Goal: Check status: Check status

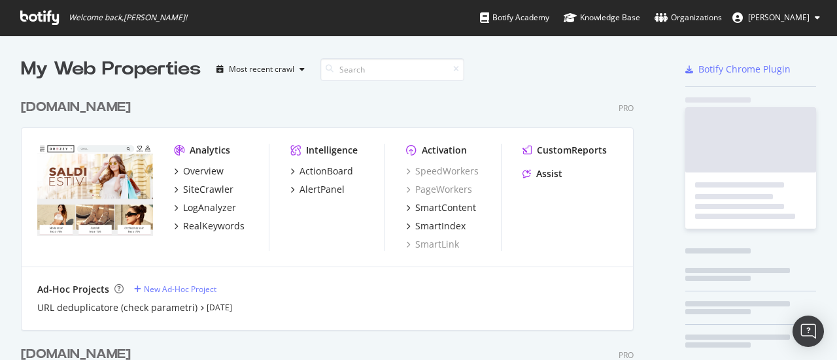
scroll to position [262, 0]
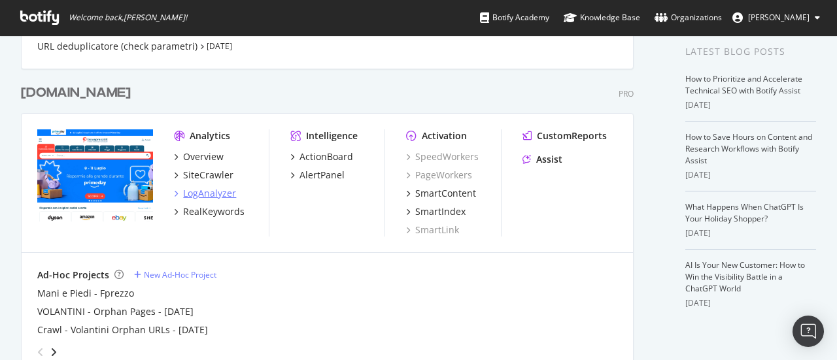
click at [191, 189] on div "LogAnalyzer" at bounding box center [209, 193] width 53 height 13
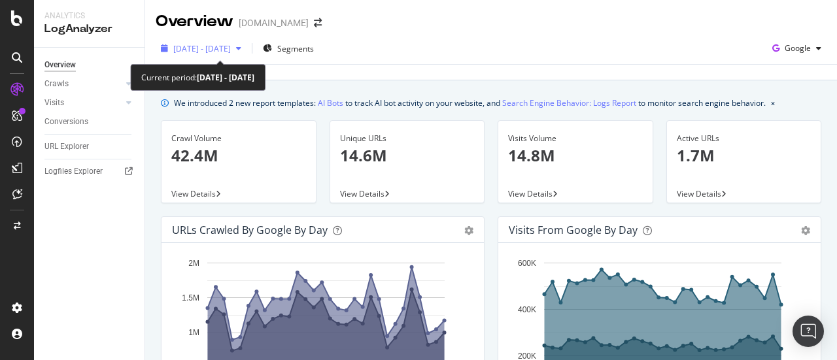
click at [229, 56] on div "[DATE] - [DATE]" at bounding box center [201, 49] width 91 height 20
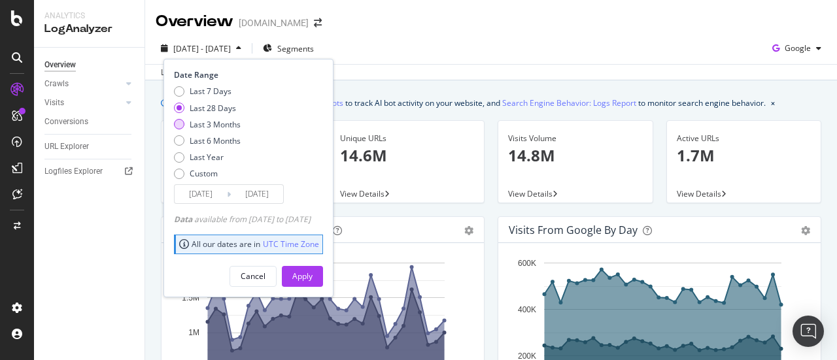
click at [205, 119] on div "Last 3 Months" at bounding box center [215, 124] width 51 height 11
type input "[DATE]"
click at [313, 275] on div "Apply" at bounding box center [302, 276] width 20 height 11
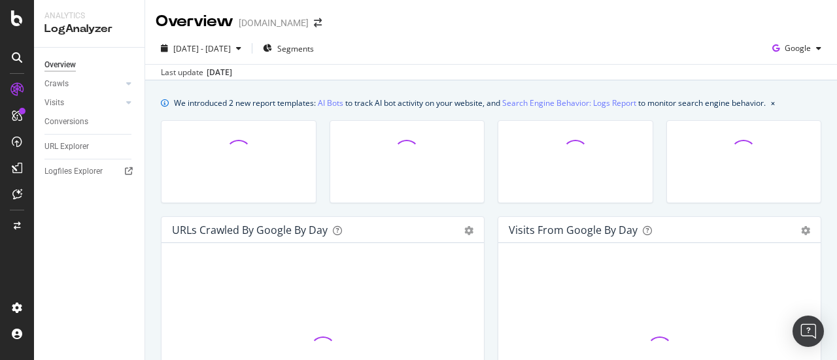
scroll to position [131, 0]
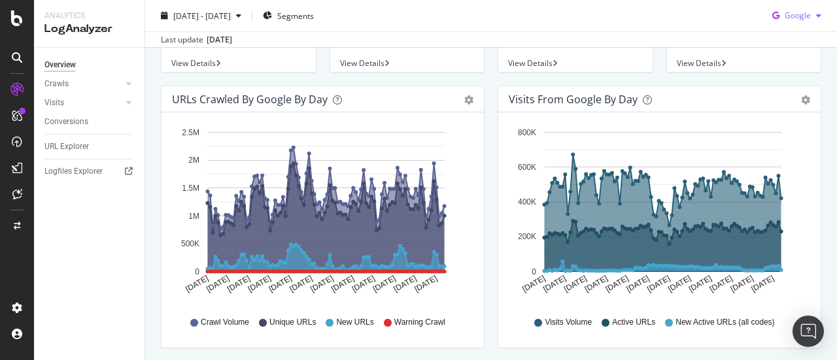
click at [785, 16] on span "Google" at bounding box center [798, 15] width 26 height 11
click at [773, 90] on span "OpenAI" at bounding box center [797, 90] width 48 height 12
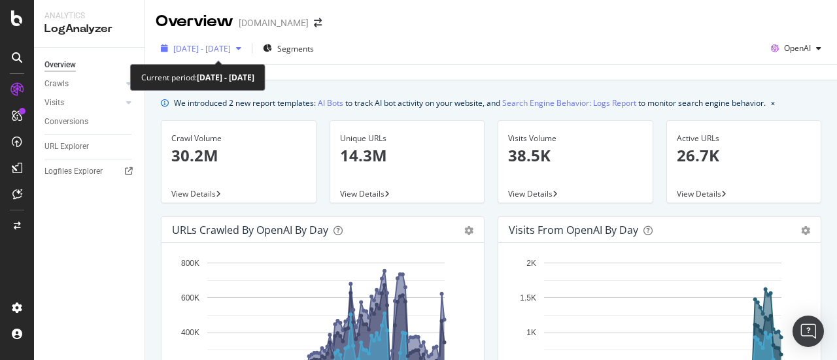
click at [222, 43] on span "[DATE] - [DATE]" at bounding box center [202, 48] width 58 height 11
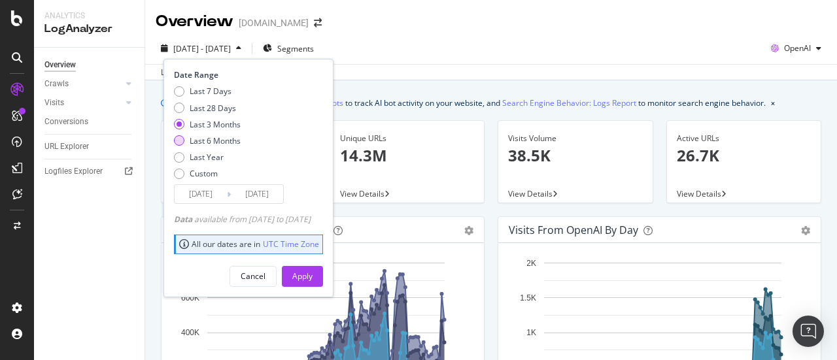
click at [221, 141] on div "Last 6 Months" at bounding box center [215, 140] width 51 height 11
type input "[DATE]"
click at [313, 275] on div "Apply" at bounding box center [302, 276] width 20 height 11
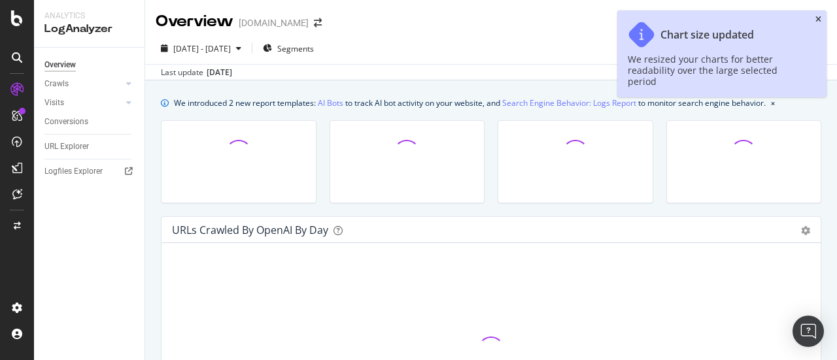
click at [818, 20] on icon "close toast" at bounding box center [818, 20] width 6 height 8
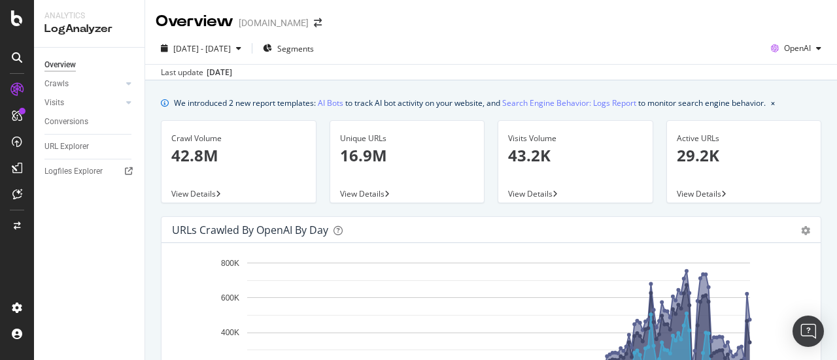
click at [207, 11] on div "Overview" at bounding box center [195, 21] width 78 height 22
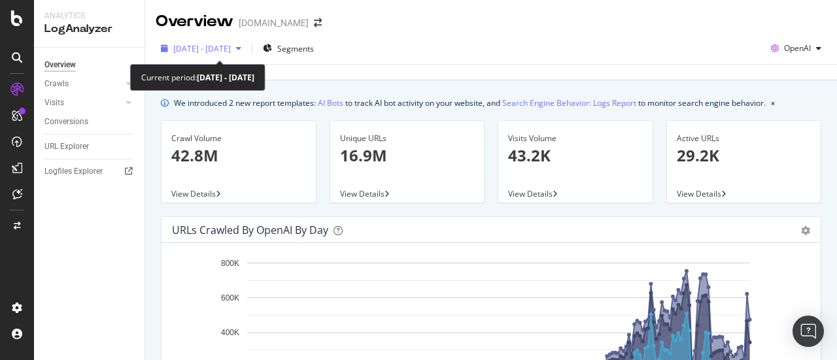
click at [207, 53] on span "[DATE] - [DATE]" at bounding box center [202, 48] width 58 height 11
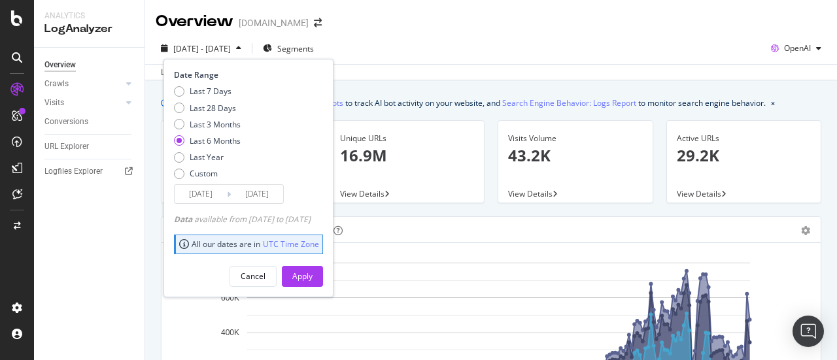
click at [197, 189] on input "[DATE]" at bounding box center [201, 194] width 52 height 18
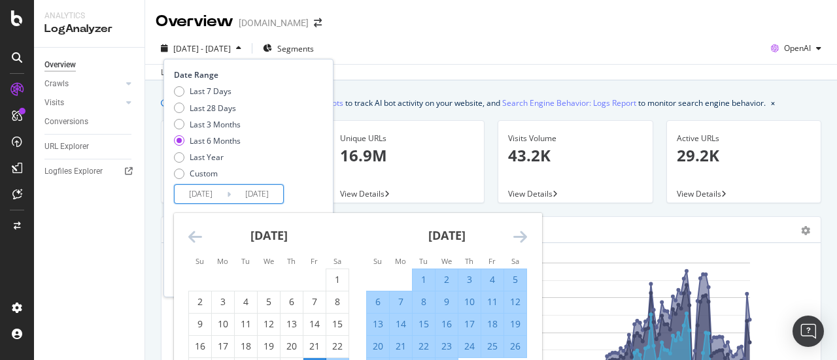
click at [531, 231] on div "[DATE] 1 2 3 4 5 6 7 8 9 10 11 12 13 14 15 16 17 18 19 20 21 22 23 24 25 26 27 …" at bounding box center [447, 296] width 178 height 167
click at [524, 236] on icon "Move forward to switch to the next month." at bounding box center [520, 237] width 14 height 16
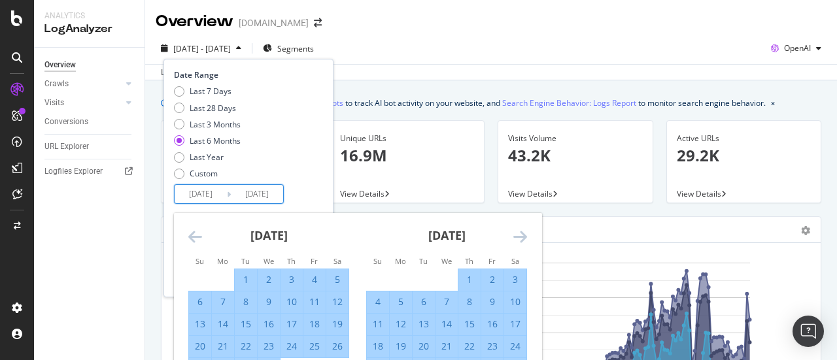
click at [524, 236] on icon "Move forward to switch to the next month." at bounding box center [520, 237] width 14 height 16
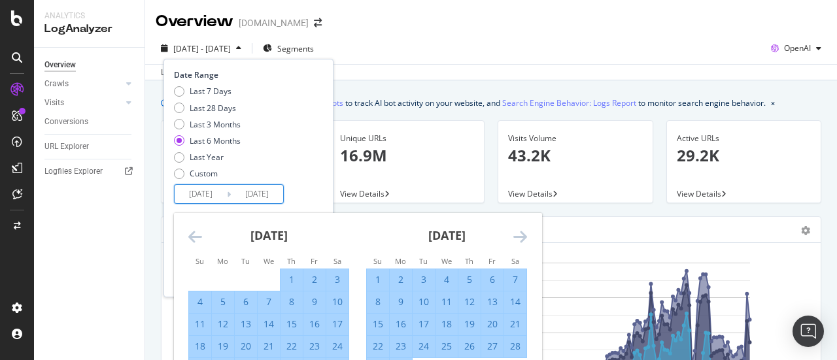
click at [524, 236] on icon "Move forward to switch to the next month." at bounding box center [520, 237] width 14 height 16
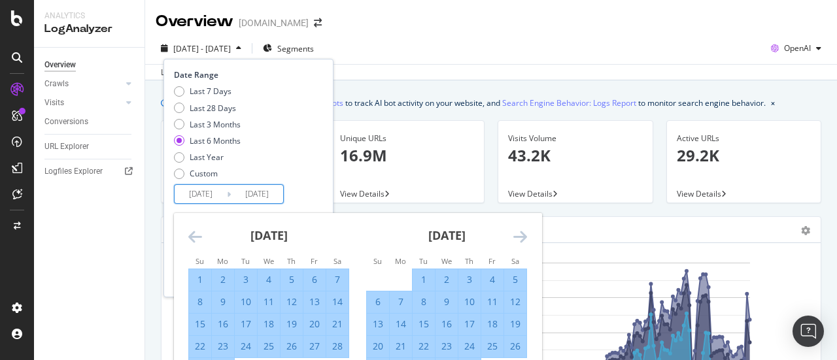
click at [524, 236] on icon "Move forward to switch to the next month." at bounding box center [520, 237] width 14 height 16
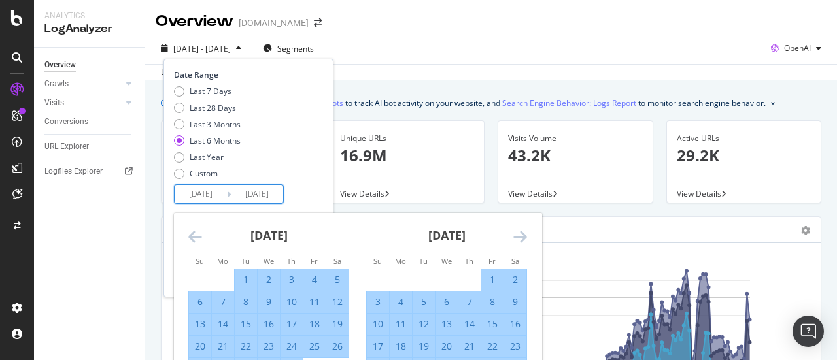
click at [493, 284] on div "1" at bounding box center [492, 279] width 22 height 13
type input "[DATE]"
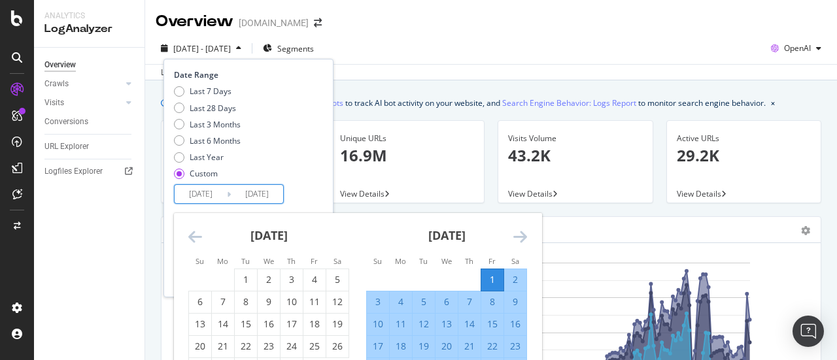
click at [320, 173] on div "Last 7 Days Last 28 Days Last 3 Months Last 6 Months Last Year Custom" at bounding box center [247, 135] width 146 height 99
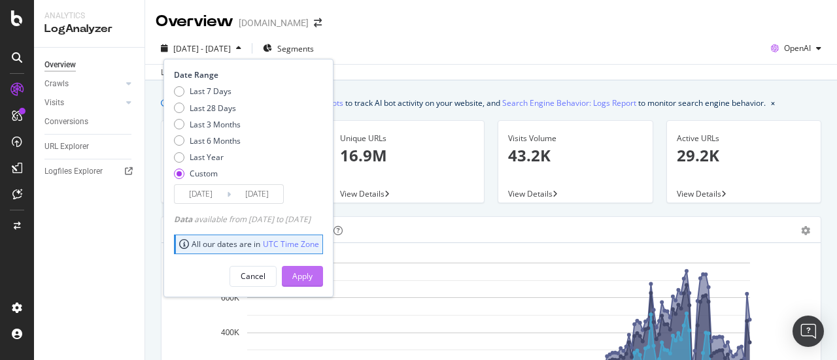
click at [323, 269] on button "Apply" at bounding box center [302, 276] width 41 height 21
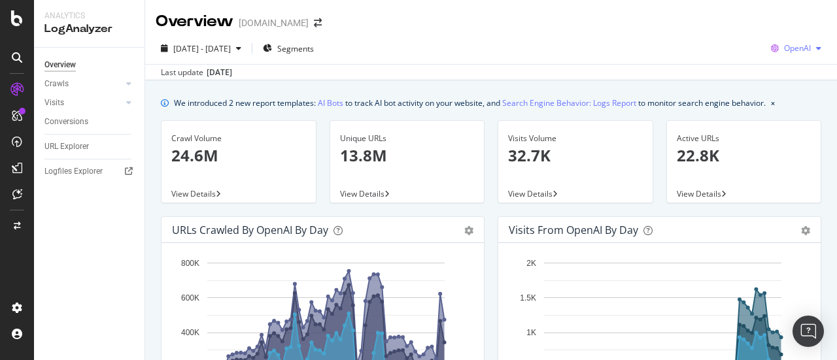
click at [790, 48] on span "OpenAI" at bounding box center [797, 47] width 27 height 11
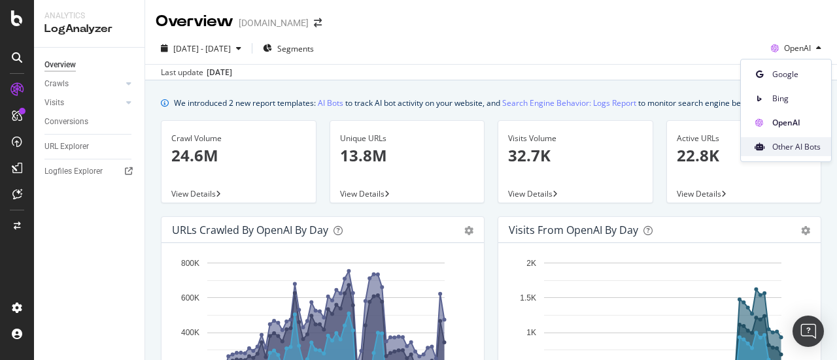
click at [795, 144] on span "Other AI Bots" at bounding box center [796, 147] width 48 height 12
